Goal: Transaction & Acquisition: Download file/media

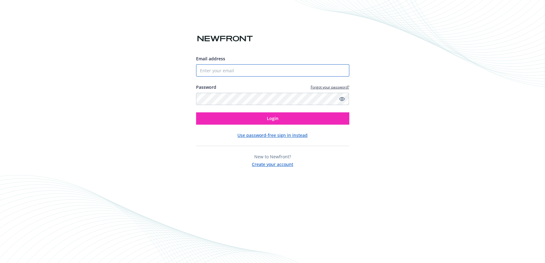
click at [218, 72] on input "Email address" at bounding box center [272, 70] width 153 height 12
paste input "[EMAIL_ADDRESS][DOMAIN_NAME]"
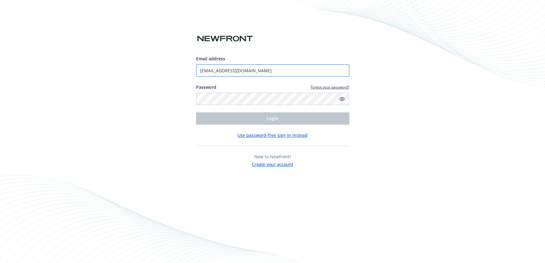
type input "[EMAIL_ADDRESS][DOMAIN_NAME]"
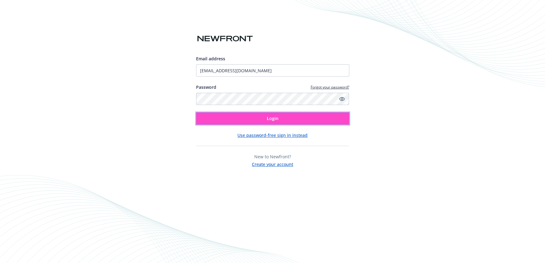
click at [213, 118] on button "Login" at bounding box center [272, 118] width 153 height 12
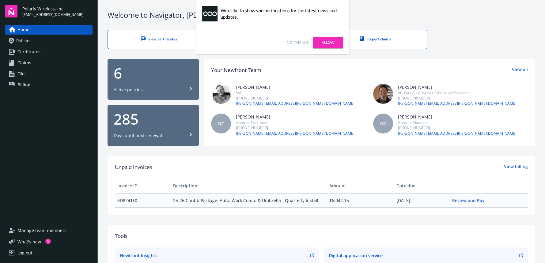
click at [302, 40] on link "No, thanks" at bounding box center [298, 43] width 22 height 6
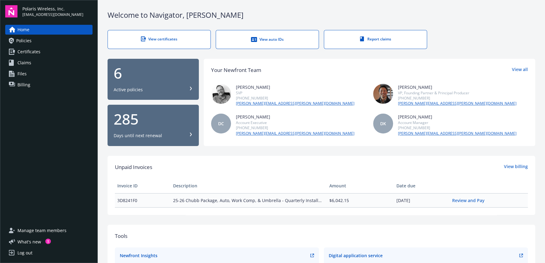
click at [150, 73] on div "6" at bounding box center [153, 73] width 79 height 15
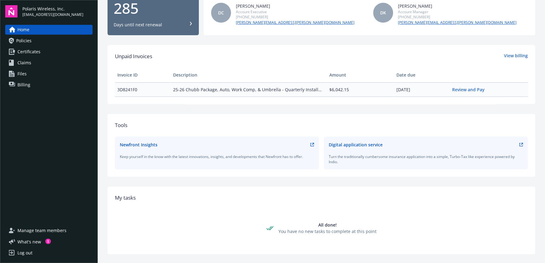
scroll to position [65, 0]
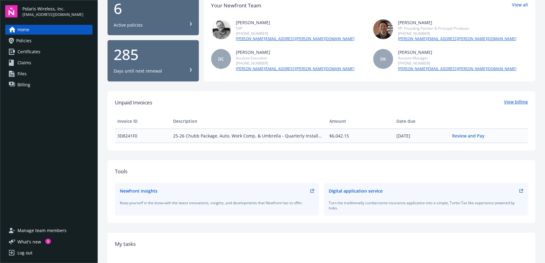
click at [508, 99] on link "View billing" at bounding box center [516, 103] width 24 height 8
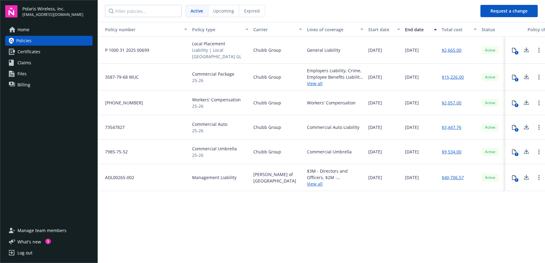
click at [174, 217] on div "Policy number Policy type Carrier Lines of coverage Start date End date Total c…" at bounding box center [321, 142] width 447 height 240
click at [333, 229] on div "Policy number Policy type Carrier Lines of coverage Start date End date Total c…" at bounding box center [321, 142] width 447 height 240
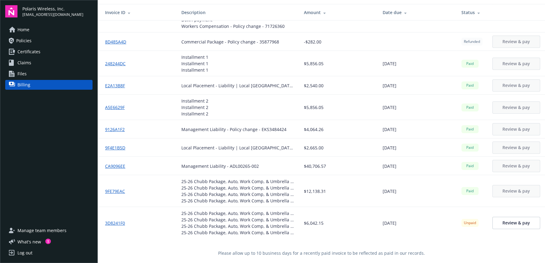
scroll to position [22, 0]
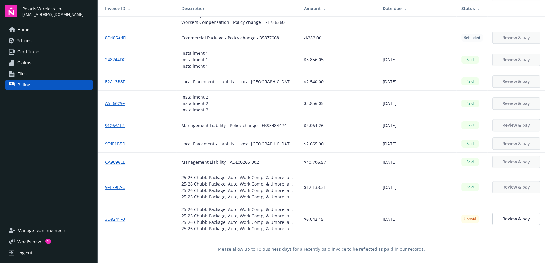
click at [114, 186] on link "9FE79EAC" at bounding box center [117, 187] width 25 height 6
click at [502, 222] on link "Review & pay" at bounding box center [516, 219] width 48 height 12
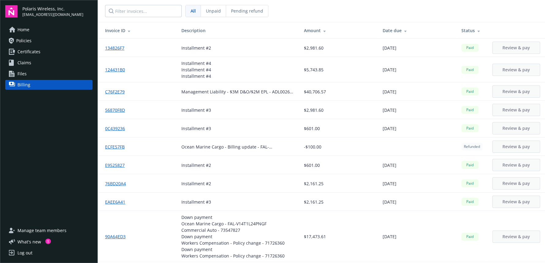
scroll to position [0, 0]
click at [26, 43] on span "Policies" at bounding box center [23, 41] width 15 height 10
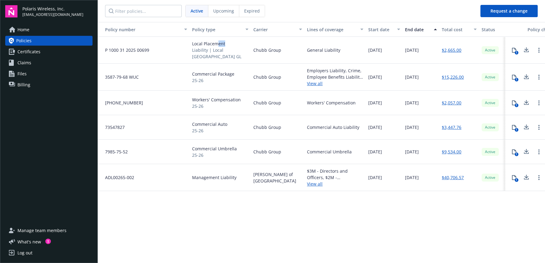
drag, startPoint x: 228, startPoint y: 47, endPoint x: 214, endPoint y: 46, distance: 13.8
click at [215, 46] on span "Local Placement" at bounding box center [220, 43] width 56 height 6
click at [226, 46] on span "Local Placement" at bounding box center [220, 43] width 56 height 6
drag, startPoint x: 227, startPoint y: 45, endPoint x: 191, endPoint y: 46, distance: 35.2
click at [191, 46] on div "Local Placement Liability | Local Oman GL" at bounding box center [220, 50] width 61 height 27
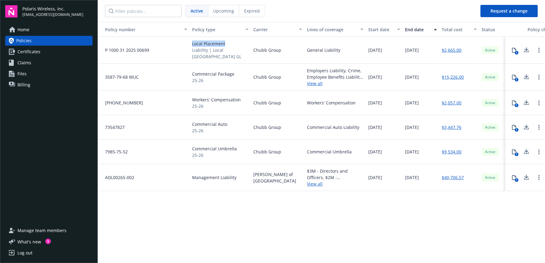
copy span "Local Placement"
drag, startPoint x: 234, startPoint y: 72, endPoint x: 191, endPoint y: 72, distance: 42.6
click at [191, 72] on div "Commercial Package 25-26" at bounding box center [220, 77] width 61 height 27
copy span "Commercial Package"
drag, startPoint x: 242, startPoint y: 97, endPoint x: 191, endPoint y: 96, distance: 50.2
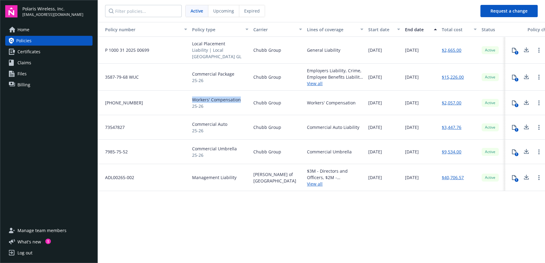
click at [191, 96] on div "Workers' Compensation 25-26" at bounding box center [220, 103] width 61 height 24
copy span "Workers' Compensation"
drag, startPoint x: 226, startPoint y: 121, endPoint x: 191, endPoint y: 121, distance: 34.6
click at [191, 121] on div "Commercial Auto 25-26" at bounding box center [220, 127] width 61 height 24
copy span "Commercial Auto"
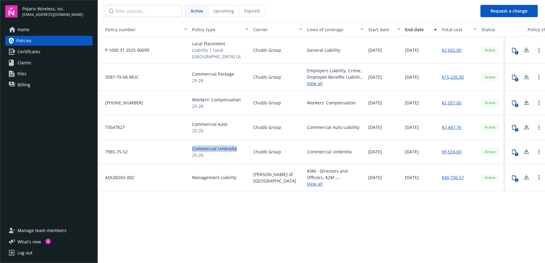
drag, startPoint x: 236, startPoint y: 147, endPoint x: 193, endPoint y: 147, distance: 42.9
click at [193, 147] on div "Commercial Umbrella 25-26" at bounding box center [220, 152] width 61 height 24
copy span "Commercial Umbrella"
drag, startPoint x: 236, startPoint y: 176, endPoint x: 193, endPoint y: 177, distance: 43.2
click at [193, 177] on div "Management Liability" at bounding box center [220, 177] width 61 height 27
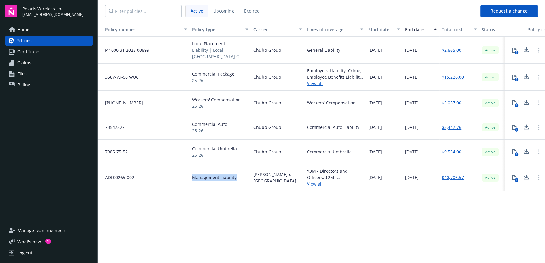
copy span "Management Liability"
drag, startPoint x: 466, startPoint y: 50, endPoint x: 444, endPoint y: 50, distance: 22.4
click at [444, 50] on div "$2,665.00" at bounding box center [459, 50] width 40 height 27
copy link "2,665.00"
drag, startPoint x: 466, startPoint y: 75, endPoint x: 444, endPoint y: 76, distance: 21.8
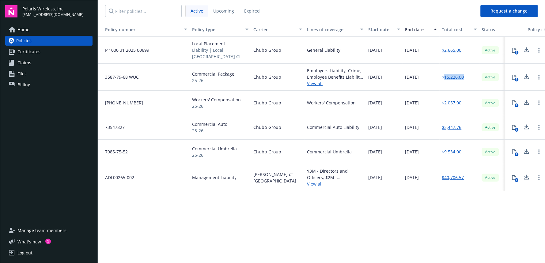
click at [444, 76] on div "$15,226.00" at bounding box center [459, 77] width 40 height 27
copy link "15,226.00"
drag, startPoint x: 464, startPoint y: 101, endPoint x: 444, endPoint y: 102, distance: 20.2
click at [444, 102] on div "$2,057.00" at bounding box center [459, 103] width 40 height 24
copy link "2,057.00"
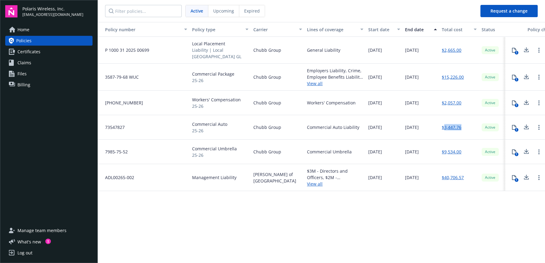
drag, startPoint x: 462, startPoint y: 125, endPoint x: 444, endPoint y: 126, distance: 17.8
click at [444, 126] on div "$3,447.76" at bounding box center [459, 127] width 40 height 24
copy link "3,447.76"
drag, startPoint x: 462, startPoint y: 151, endPoint x: 445, endPoint y: 151, distance: 17.8
click at [445, 151] on div "$9,534.00" at bounding box center [459, 152] width 40 height 24
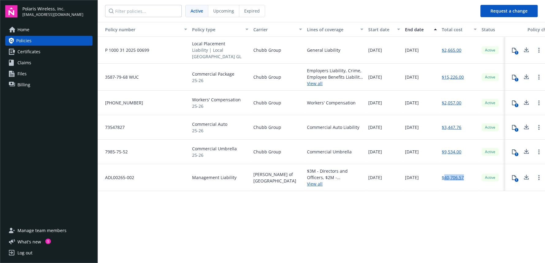
drag, startPoint x: 464, startPoint y: 175, endPoint x: 444, endPoint y: 177, distance: 20.1
click at [444, 177] on div "$40,706.57" at bounding box center [459, 177] width 40 height 27
drag, startPoint x: 395, startPoint y: 216, endPoint x: 394, endPoint y: 209, distance: 7.4
click at [395, 216] on div "Policy number Policy type Carrier Lines of coverage Start date End date Total c…" at bounding box center [321, 142] width 447 height 240
click at [325, 205] on div "Policy number Policy type Carrier Lines of coverage Start date End date Total c…" at bounding box center [321, 142] width 447 height 240
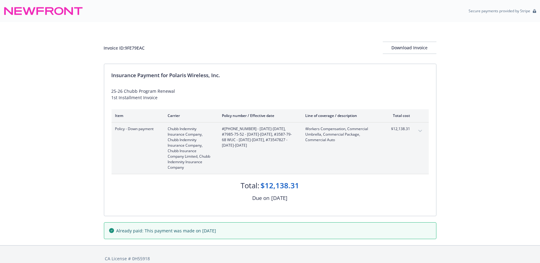
click at [420, 130] on icon "expand content" at bounding box center [420, 131] width 4 height 2
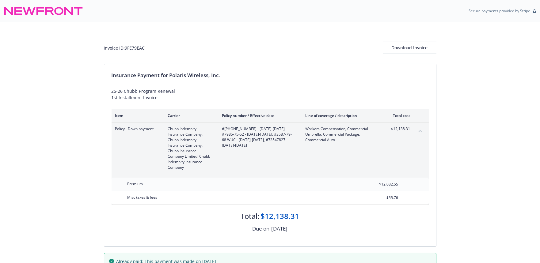
click at [419, 132] on icon "collapse content" at bounding box center [420, 131] width 4 height 2
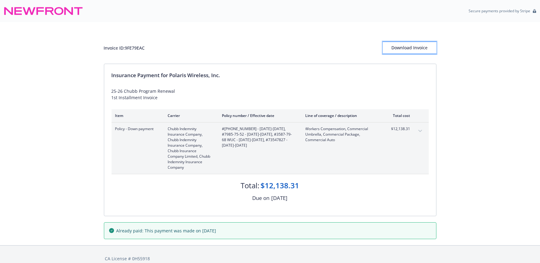
click at [423, 44] on div "Download Invoice" at bounding box center [409, 48] width 54 height 12
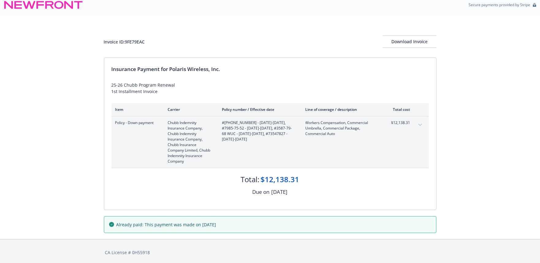
scroll to position [8, 0]
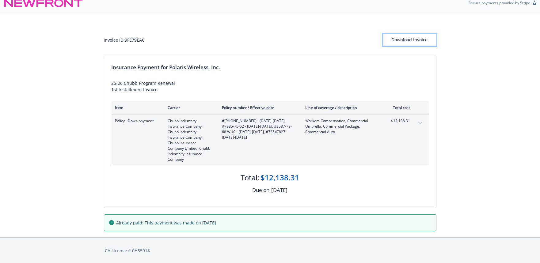
drag, startPoint x: 409, startPoint y: 38, endPoint x: 435, endPoint y: 83, distance: 52.0
click at [435, 83] on div "Invoice ID: 9FE79EAC Download Invoice Insurance Payment for Polaris Wireless, I…" at bounding box center [270, 125] width 540 height 223
click at [418, 38] on div "Download Invoice" at bounding box center [409, 40] width 54 height 12
